Goal: Browse casually: Explore the website without a specific task or goal

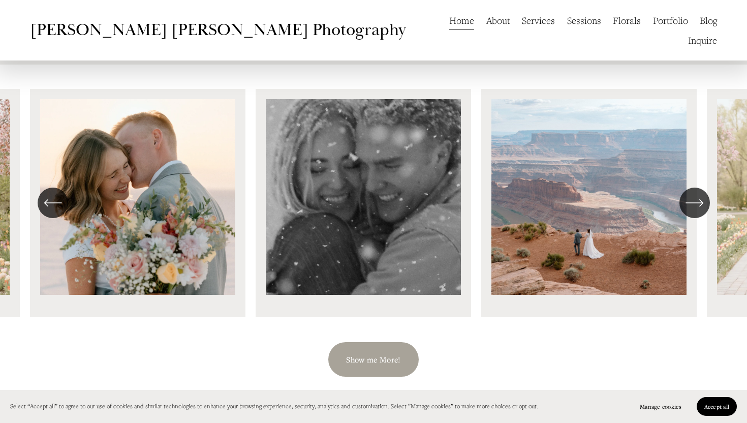
scroll to position [1167, 0]
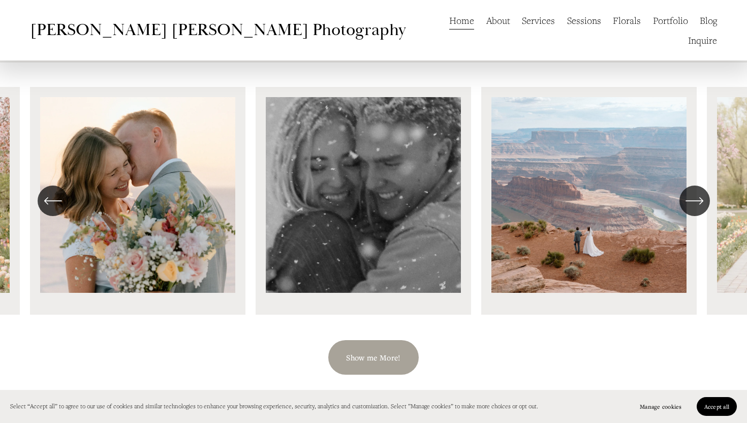
click at [653, 22] on link "Portfolio" at bounding box center [670, 21] width 35 height 20
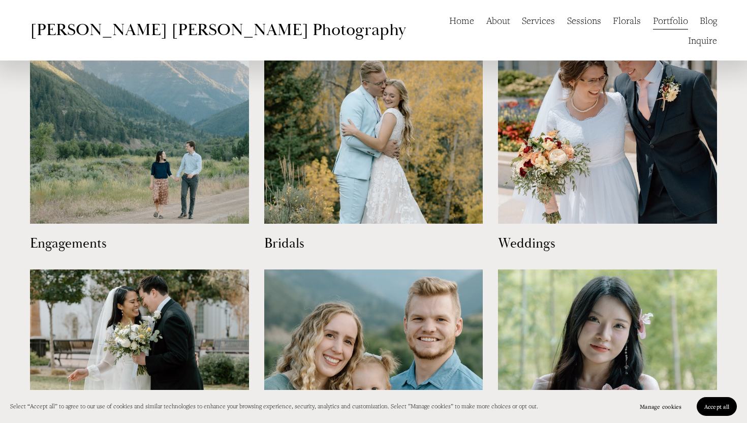
scroll to position [558, 0]
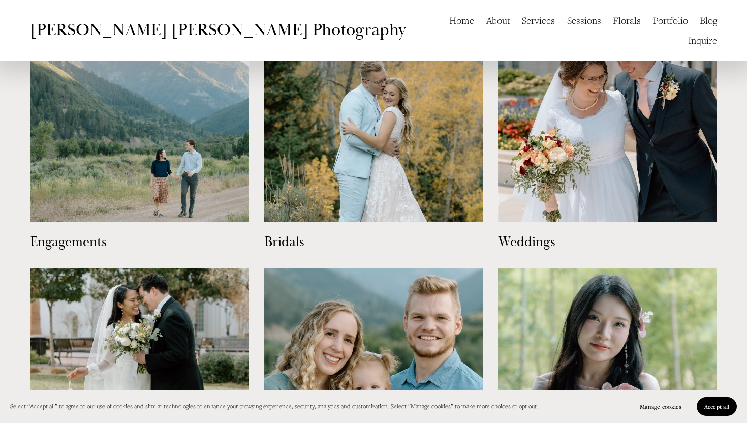
click at [416, 177] on img at bounding box center [373, 112] width 219 height 219
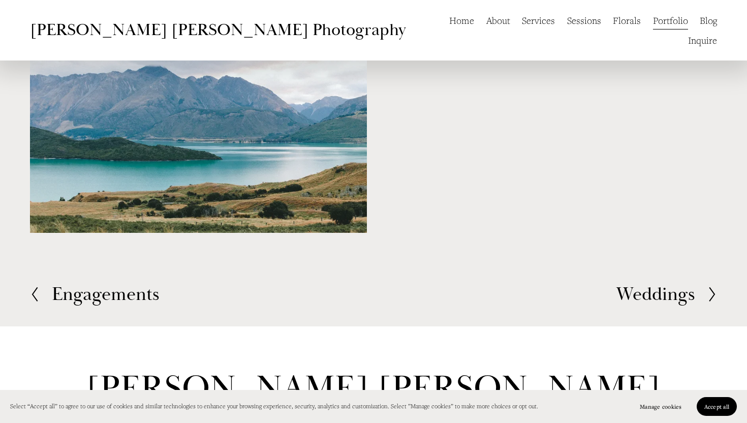
scroll to position [1417, 0]
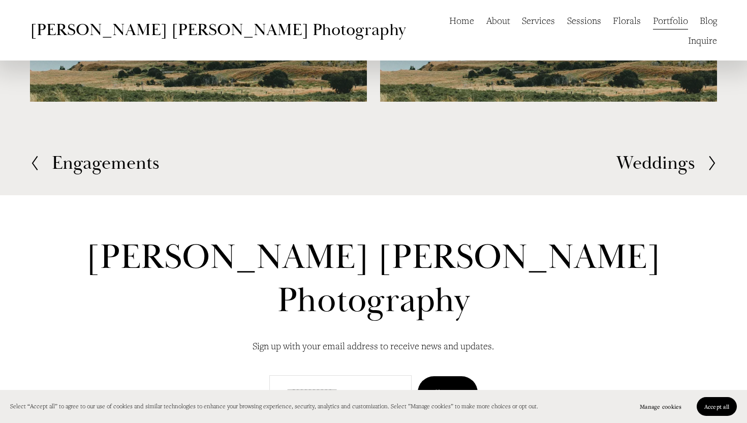
click at [645, 160] on h2 "Weddings" at bounding box center [655, 163] width 79 height 19
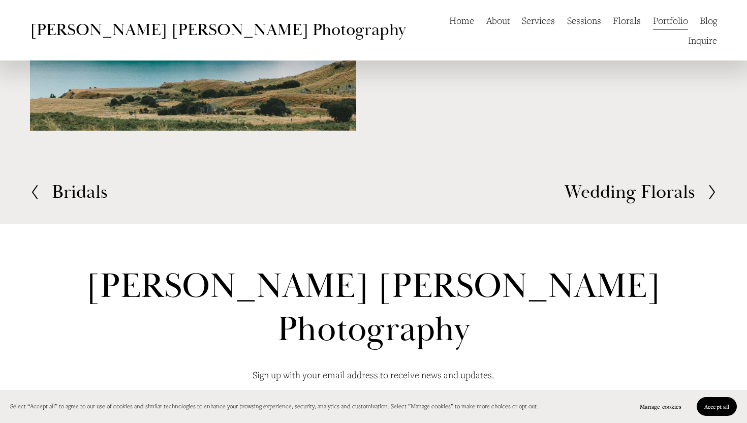
scroll to position [1782, 0]
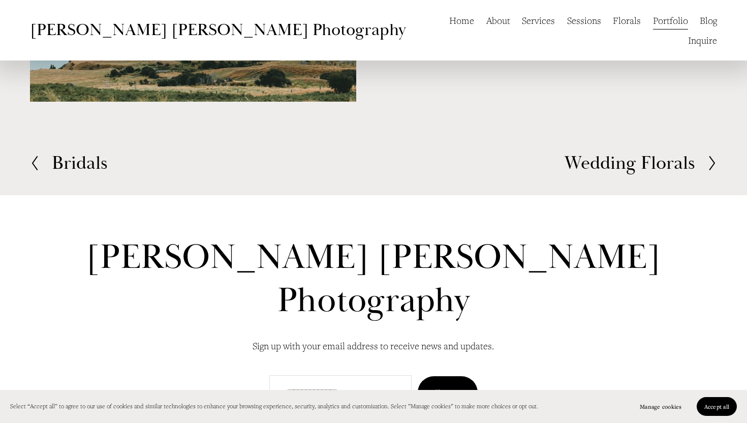
click at [64, 173] on h2 "Bridals" at bounding box center [80, 163] width 56 height 19
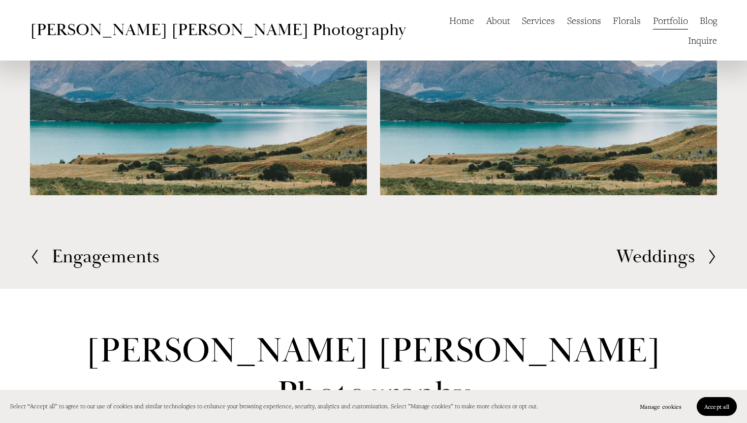
scroll to position [1417, 0]
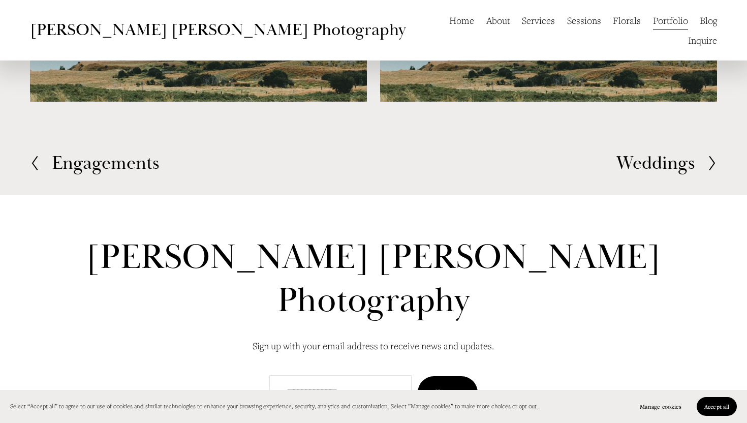
click at [653, 20] on link "Portfolio" at bounding box center [670, 21] width 35 height 20
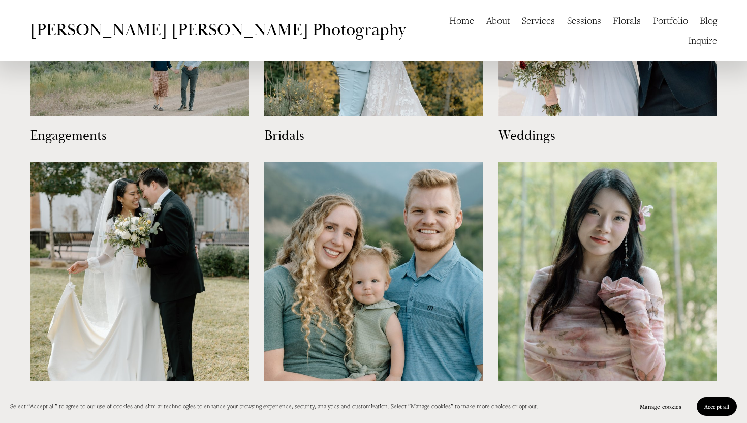
scroll to position [659, 0]
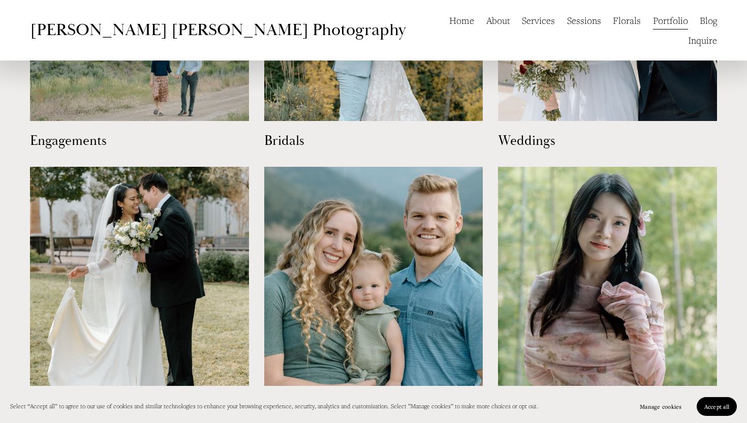
click at [588, 79] on img at bounding box center [607, 11] width 219 height 219
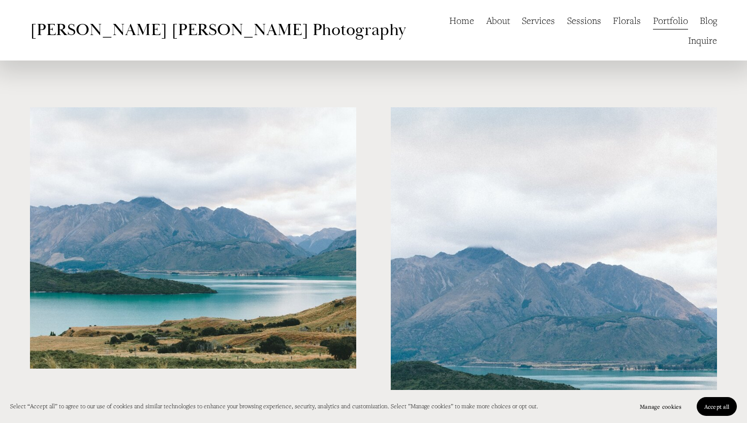
scroll to position [482, 0]
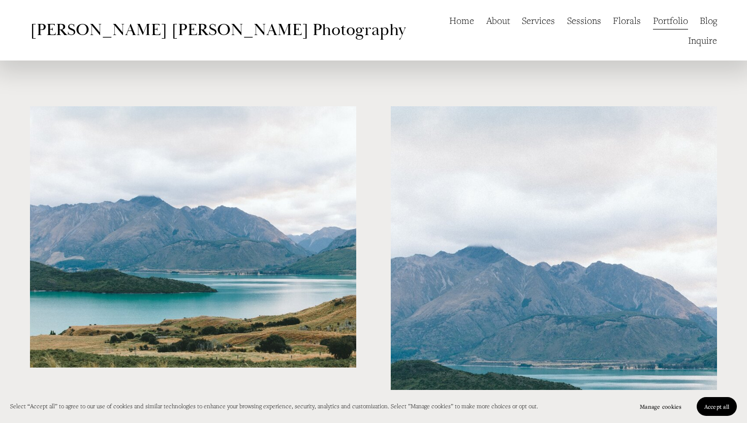
click at [481, 232] on img at bounding box center [554, 310] width 326 height 408
click at [481, 231] on img at bounding box center [554, 310] width 326 height 408
drag, startPoint x: 481, startPoint y: 231, endPoint x: 481, endPoint y: 237, distance: 6.1
click at [481, 231] on img at bounding box center [554, 310] width 326 height 408
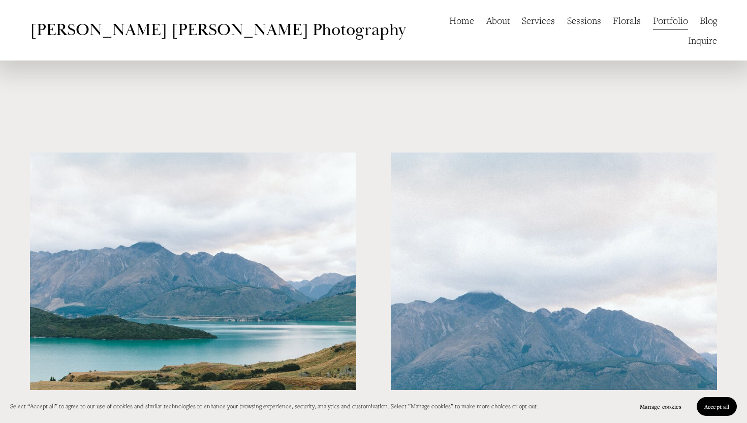
scroll to position [367, 0]
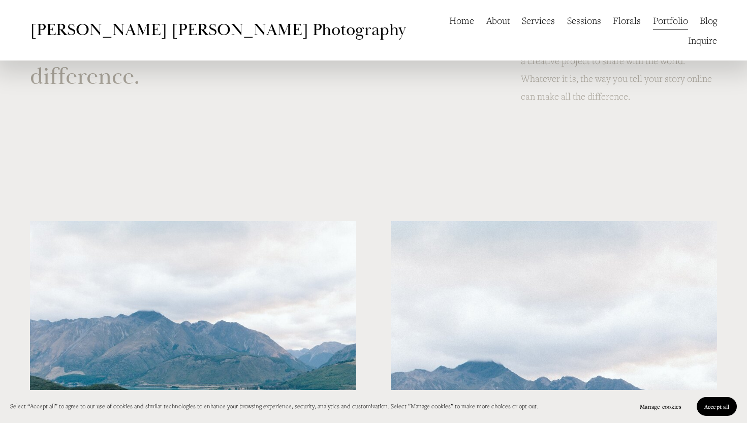
click at [611, 24] on nav "Home About Services Sessions Florals Portfolio Blog Inquire" at bounding box center [569, 31] width 296 height 40
click at [653, 24] on link "Portfolio" at bounding box center [670, 21] width 35 height 20
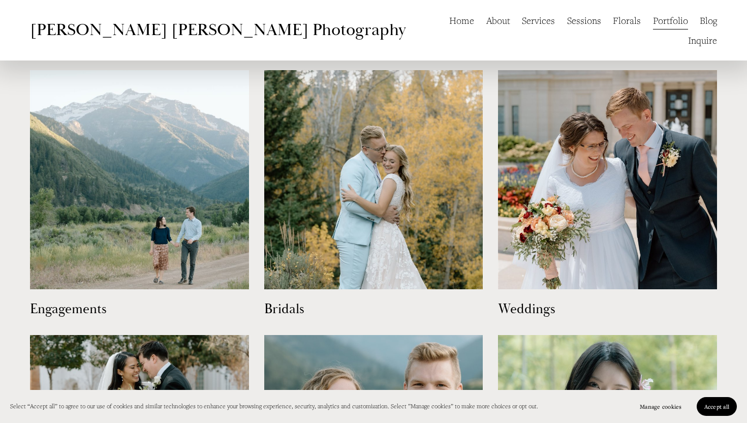
scroll to position [488, 0]
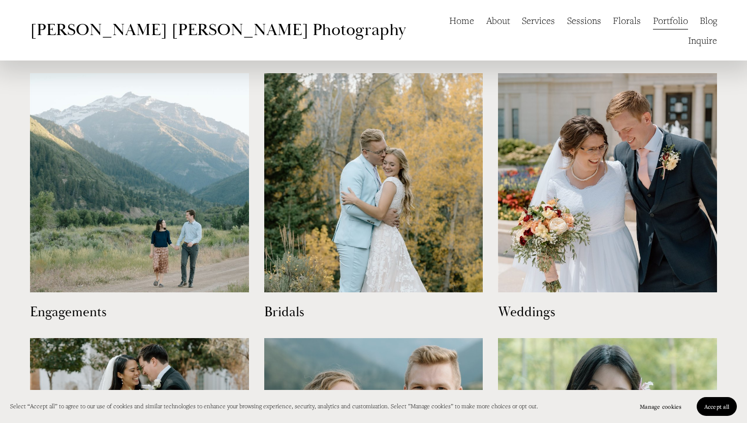
click at [178, 244] on img at bounding box center [139, 182] width 219 height 219
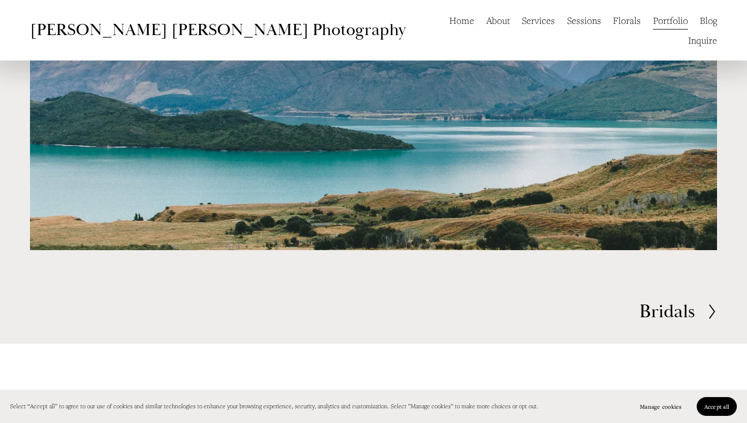
scroll to position [2748, 0]
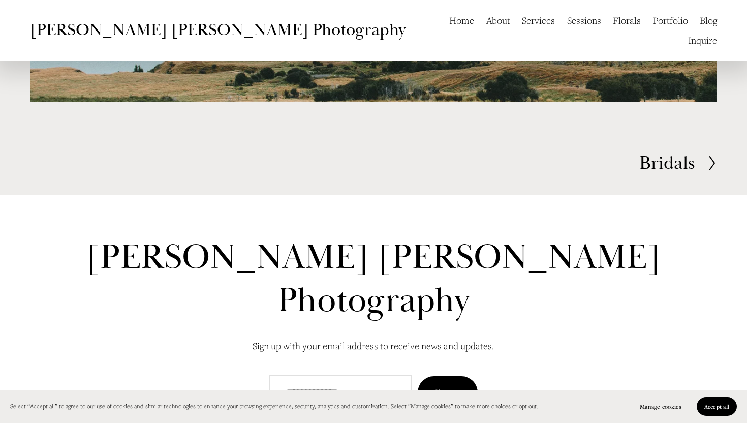
click at [449, 24] on link "Home" at bounding box center [461, 21] width 25 height 20
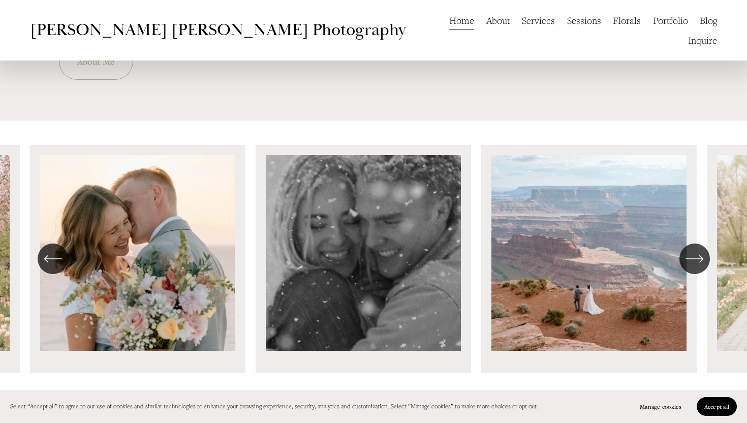
scroll to position [1103, 0]
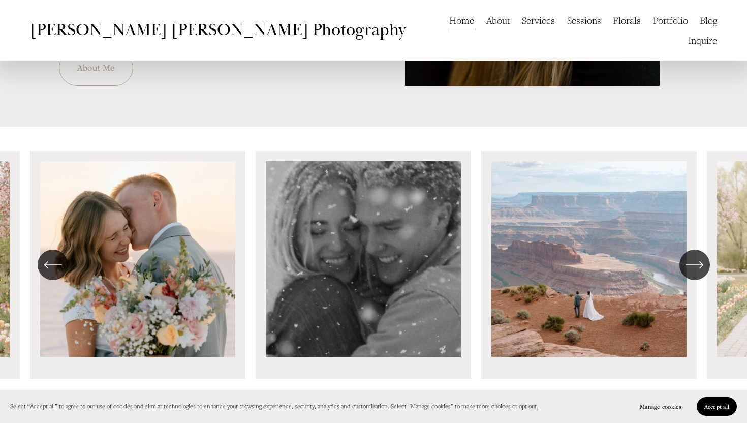
click at [606, 283] on ul "Carousel" at bounding box center [373, 265] width 687 height 228
click at [685, 258] on div "\a \a \a Next\a \a" at bounding box center [695, 265] width 31 height 31
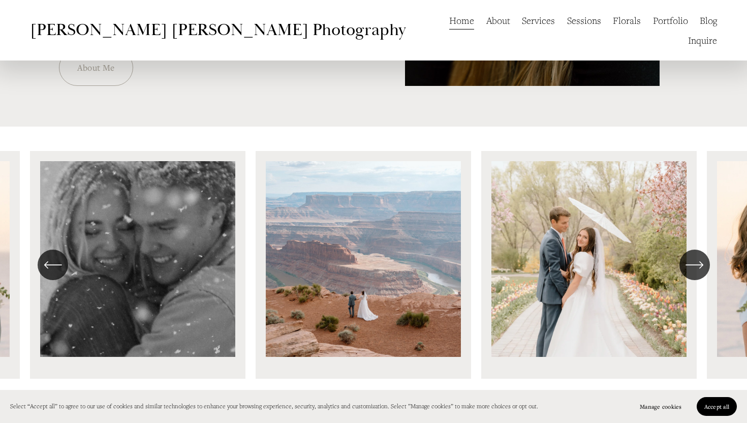
click at [685, 258] on div "\a \a \a Next\a \a" at bounding box center [695, 265] width 31 height 31
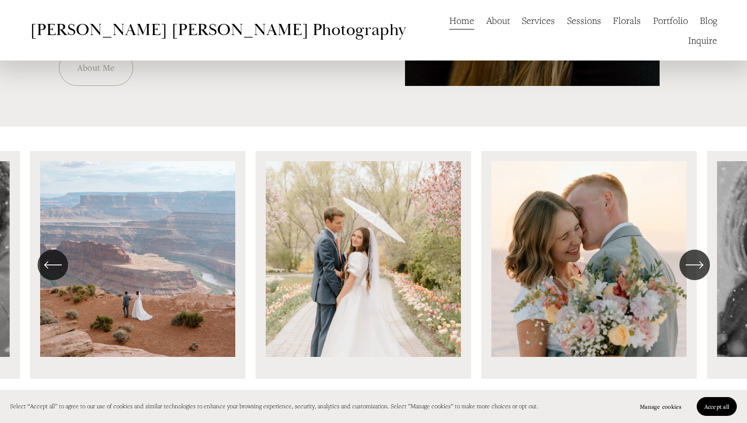
click at [685, 258] on div "\a \a \a Next\a \a" at bounding box center [695, 265] width 31 height 31
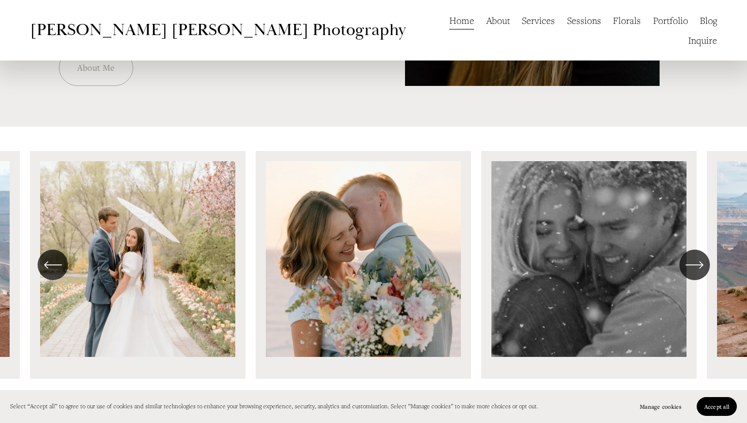
click at [685, 258] on div "\a \a \a Next\a \a" at bounding box center [695, 265] width 31 height 31
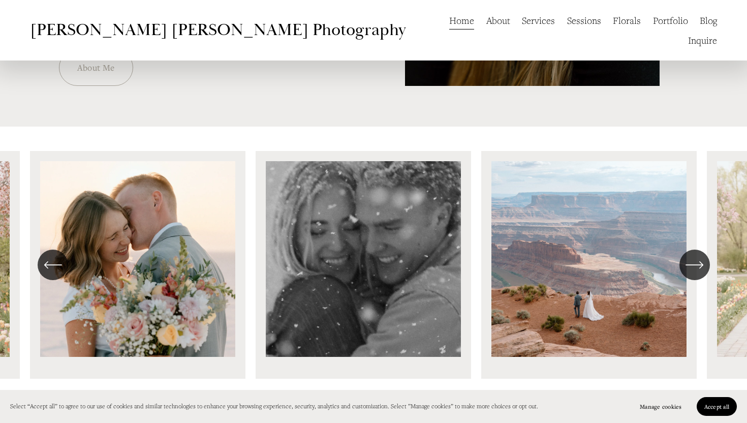
click at [685, 258] on div "\a \a \a Next\a \a" at bounding box center [695, 265] width 31 height 31
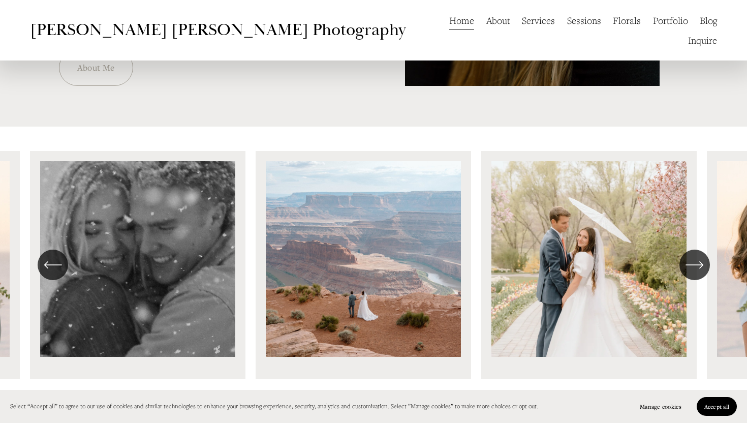
click at [58, 264] on icon "\a \a Previous\a \a \a" at bounding box center [53, 265] width 18 height 18
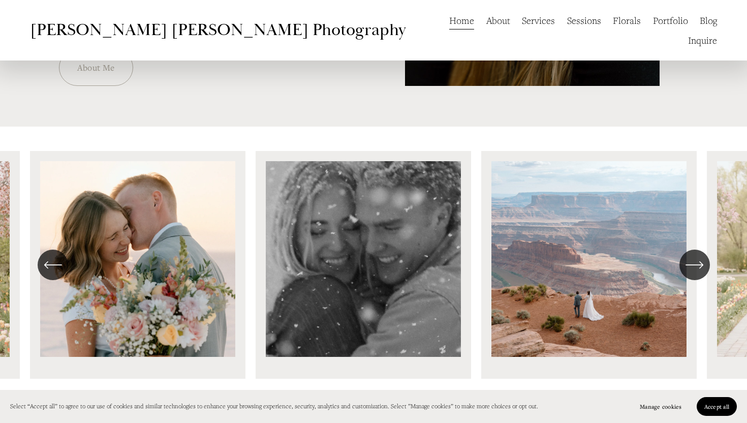
click at [689, 278] on div "\a \a \a Next\a \a" at bounding box center [695, 265] width 31 height 31
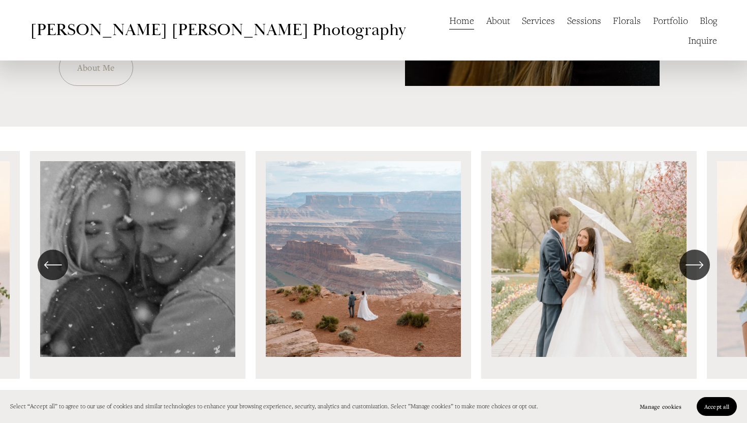
click at [689, 278] on div "\a \a \a Next\a \a" at bounding box center [695, 265] width 31 height 31
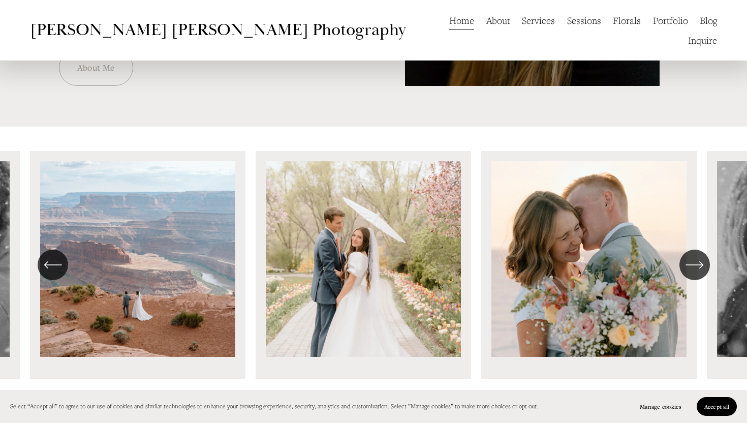
click at [689, 278] on div "\a \a \a Next\a \a" at bounding box center [695, 265] width 31 height 31
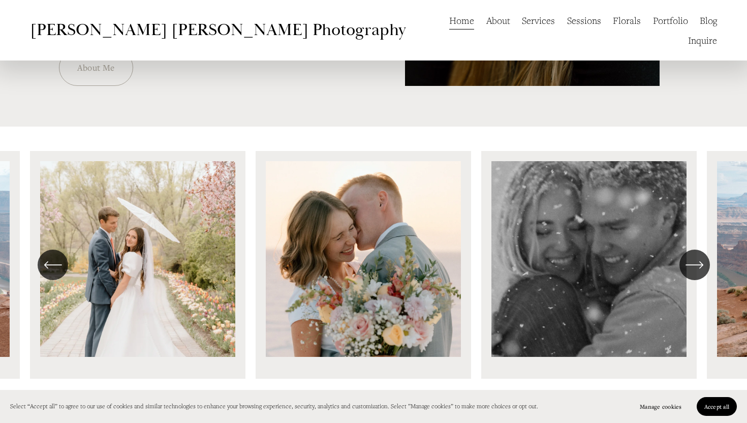
click at [689, 278] on div "\a \a \a Next\a \a" at bounding box center [695, 265] width 31 height 31
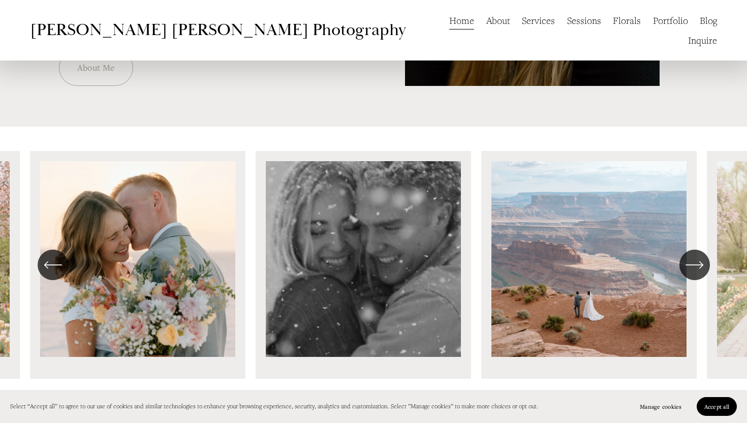
click at [689, 278] on div "\a \a \a Next\a \a" at bounding box center [695, 265] width 31 height 31
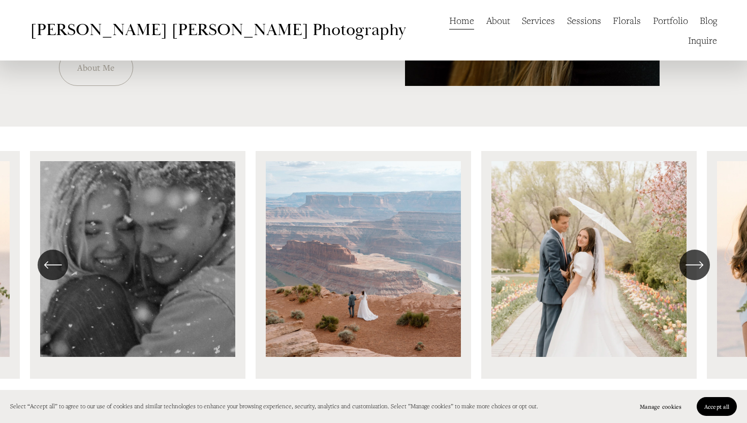
click at [613, 28] on link "Florals" at bounding box center [627, 21] width 28 height 20
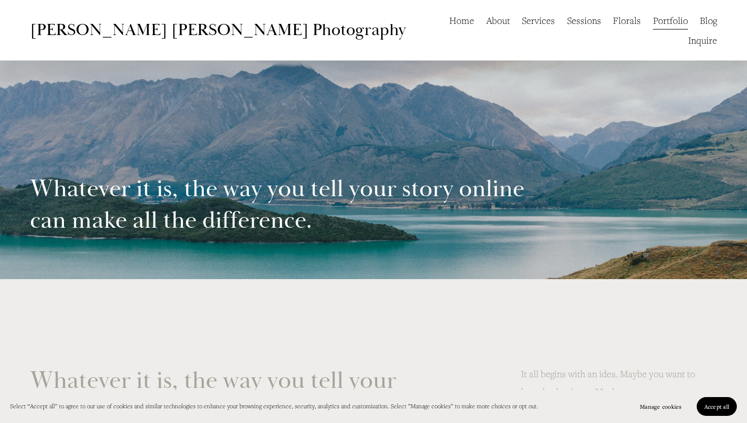
scroll to position [367, 0]
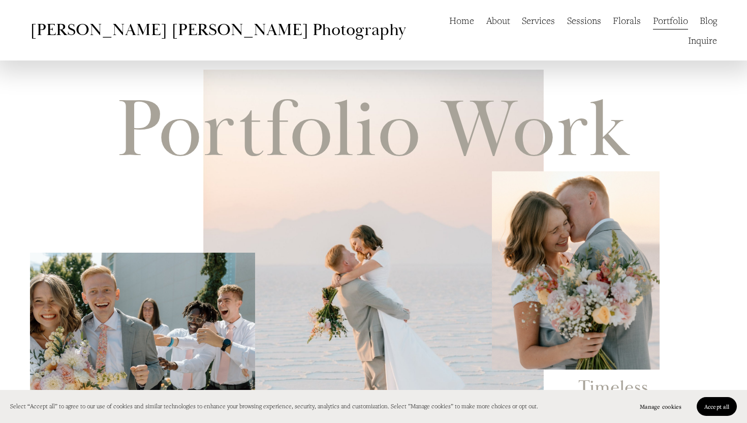
scroll to position [659, 0]
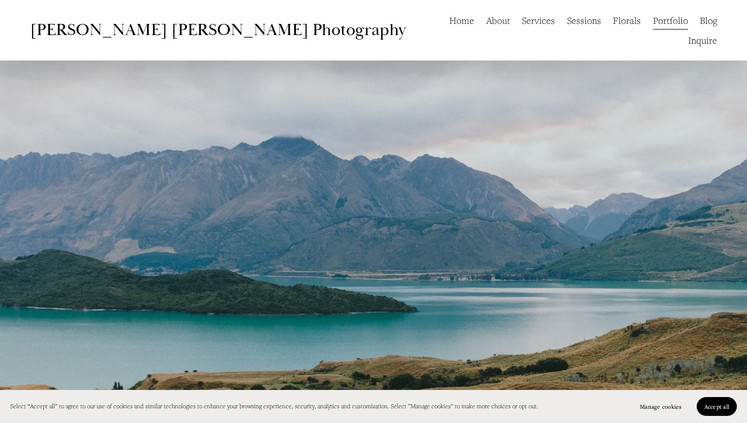
scroll to position [1417, 0]
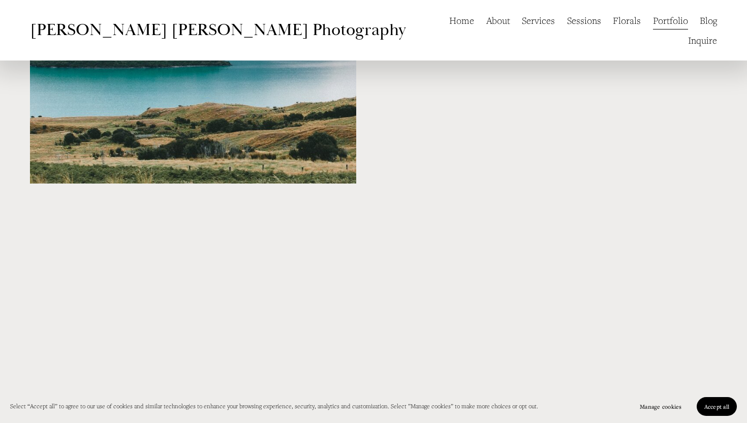
scroll to position [1412, 0]
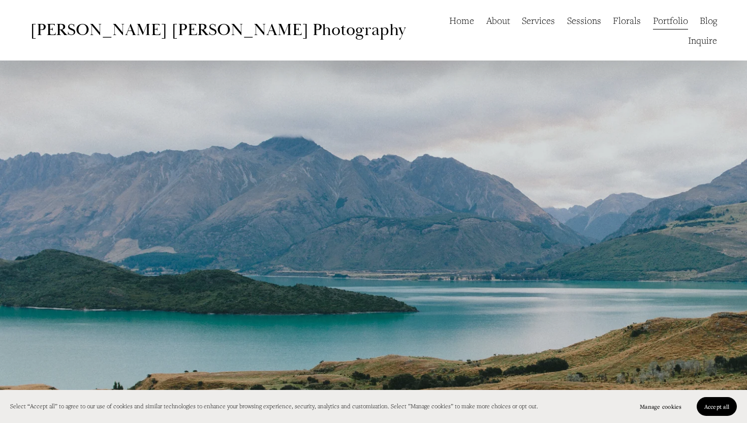
click at [36, 36] on div "Skip to Content [PERSON_NAME] [PERSON_NAME] Photography Home About Services Ses…" at bounding box center [373, 30] width 747 height 61
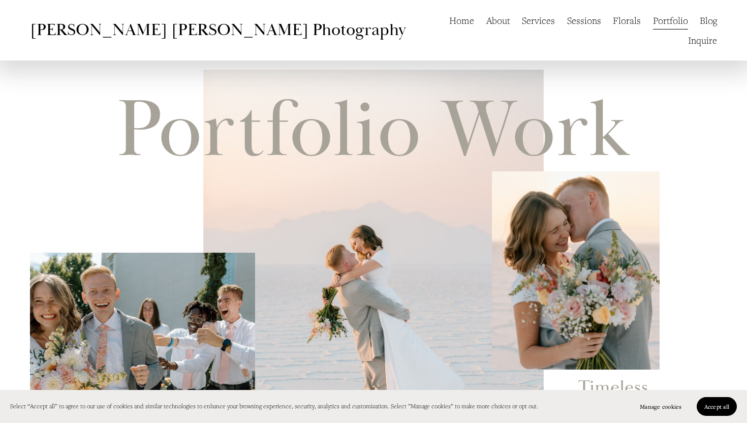
scroll to position [558, 0]
